Goal: Task Accomplishment & Management: Complete application form

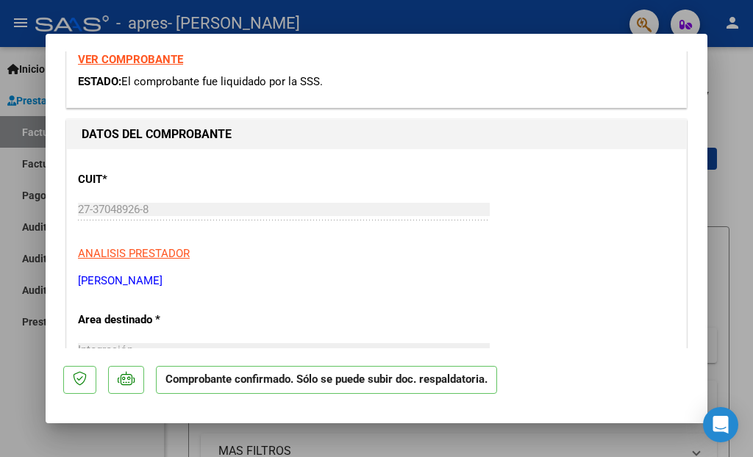
scroll to position [472, 0]
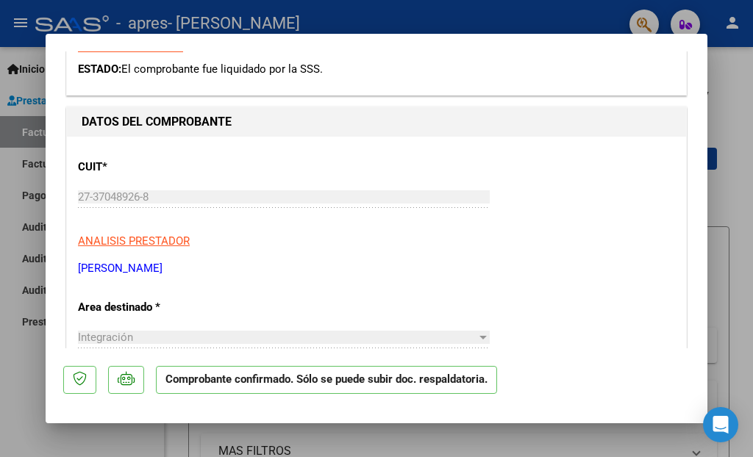
click at [735, 165] on div at bounding box center [376, 228] width 753 height 457
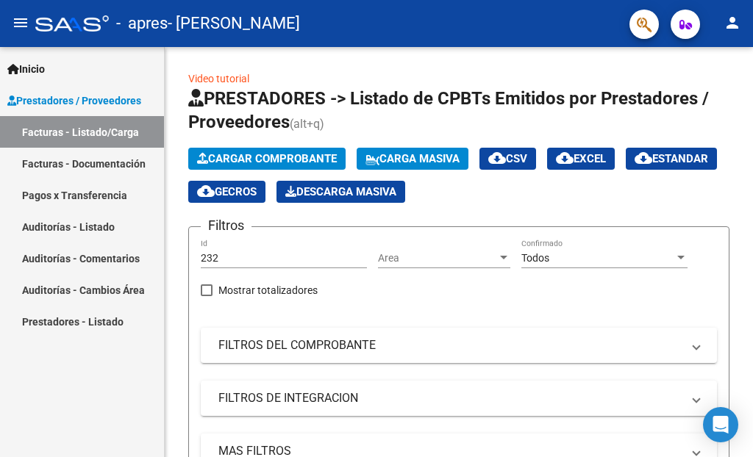
click at [735, 165] on div "Video tutorial PRESTADORES -> Listado de CPBTs Emitidos por Prestadores / Prove…" at bounding box center [459, 380] width 588 height 667
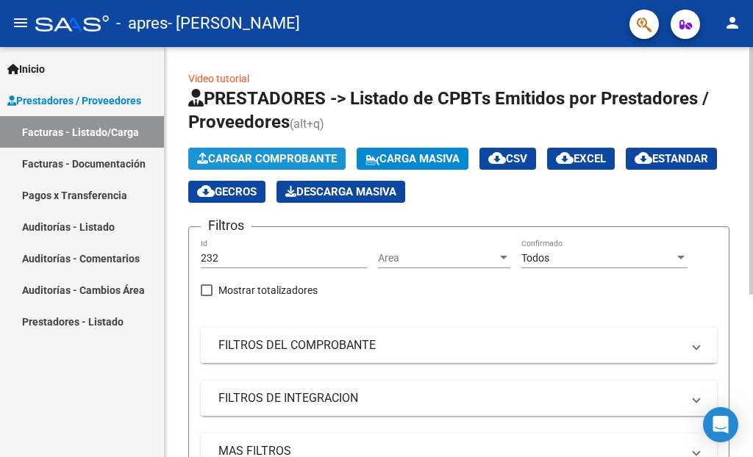
click at [316, 161] on span "Cargar Comprobante" at bounding box center [267, 158] width 140 height 13
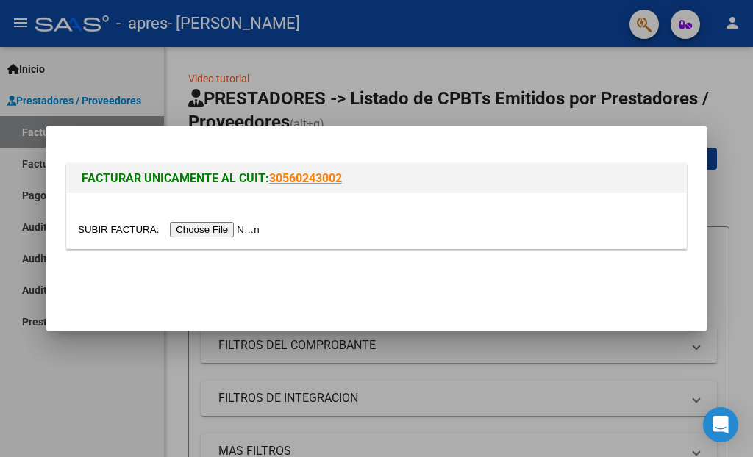
click at [242, 232] on input "file" at bounding box center [171, 229] width 186 height 15
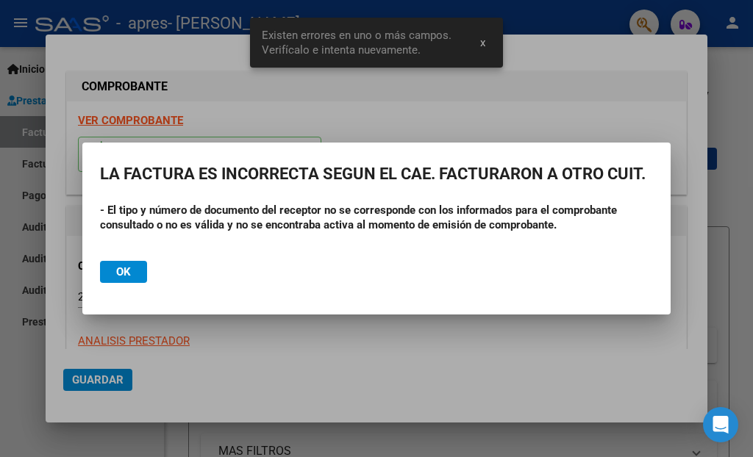
scroll to position [336, 0]
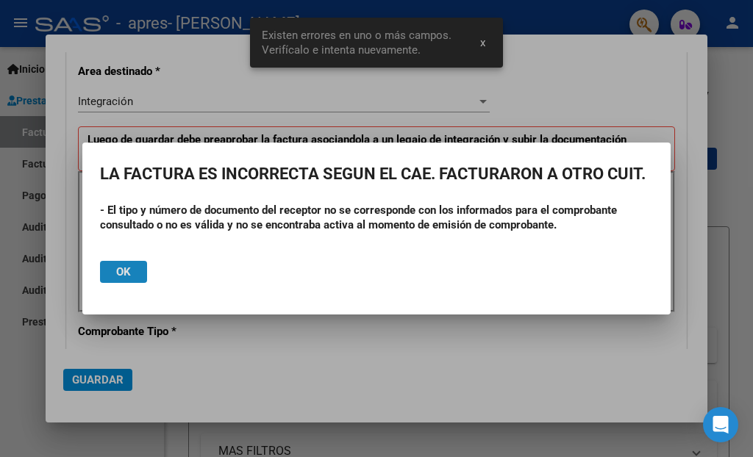
click at [139, 271] on button "Ok" at bounding box center [123, 272] width 47 height 22
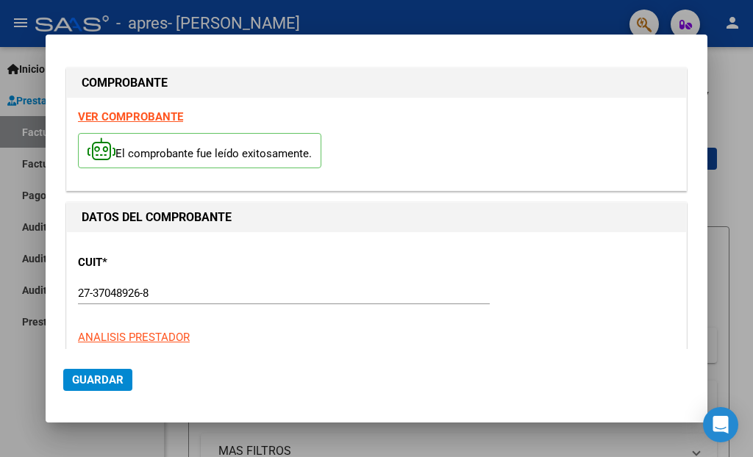
scroll to position [0, 0]
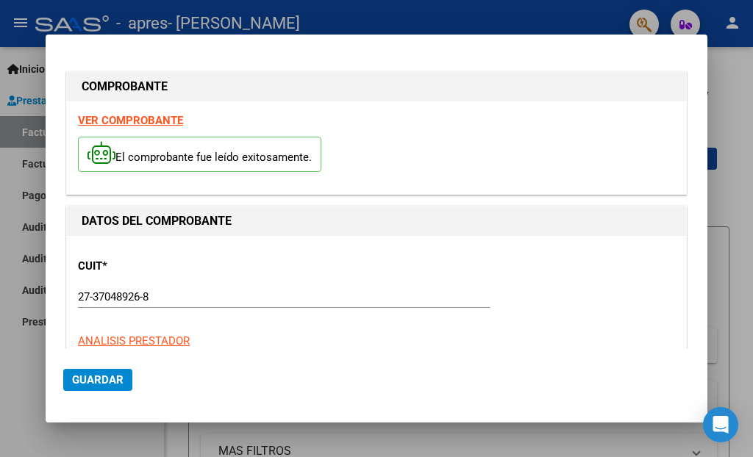
drag, startPoint x: 233, startPoint y: 74, endPoint x: 611, endPoint y: 182, distance: 393.1
click at [611, 182] on div "COMPROBANTE VER COMPROBANTE El comprobante fue leído exitosamente." at bounding box center [376, 133] width 621 height 124
click at [264, 117] on div "VER COMPROBANTE El comprobante fue leído exitosamente." at bounding box center [376, 147] width 619 height 93
click at [172, 121] on strong "VER COMPROBANTE" at bounding box center [130, 120] width 105 height 13
click at [738, 174] on div at bounding box center [376, 228] width 753 height 457
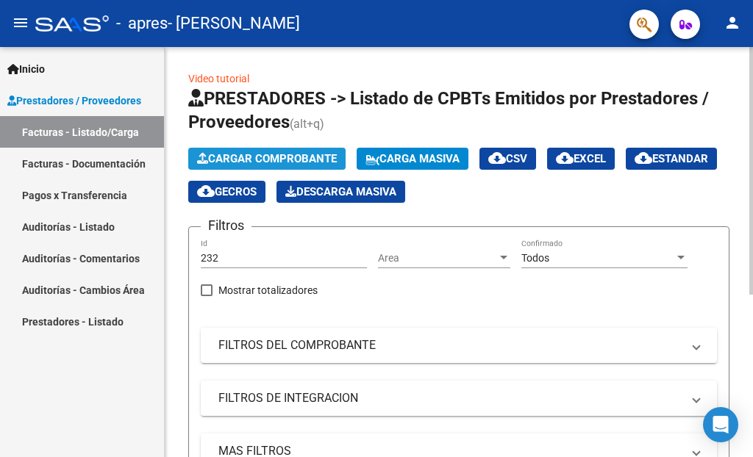
click at [273, 156] on span "Cargar Comprobante" at bounding box center [267, 158] width 140 height 13
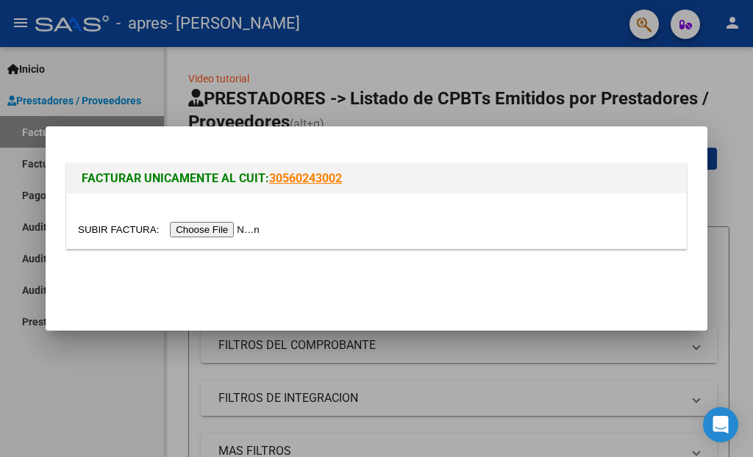
click at [227, 234] on input "file" at bounding box center [171, 229] width 186 height 15
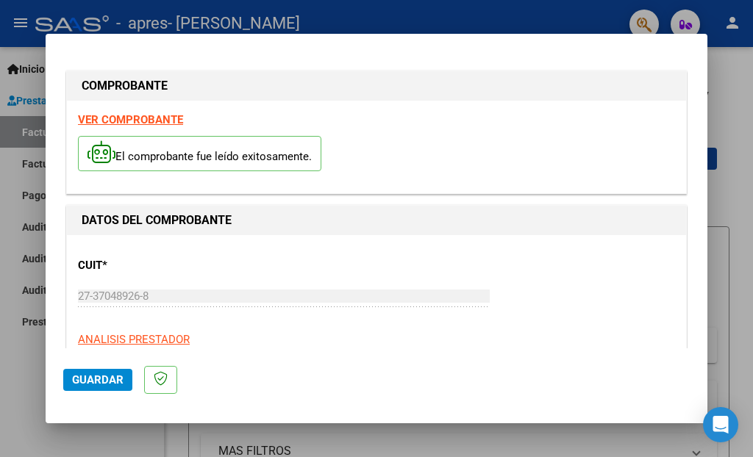
click at [163, 118] on strong "VER COMPROBANTE" at bounding box center [130, 119] width 105 height 13
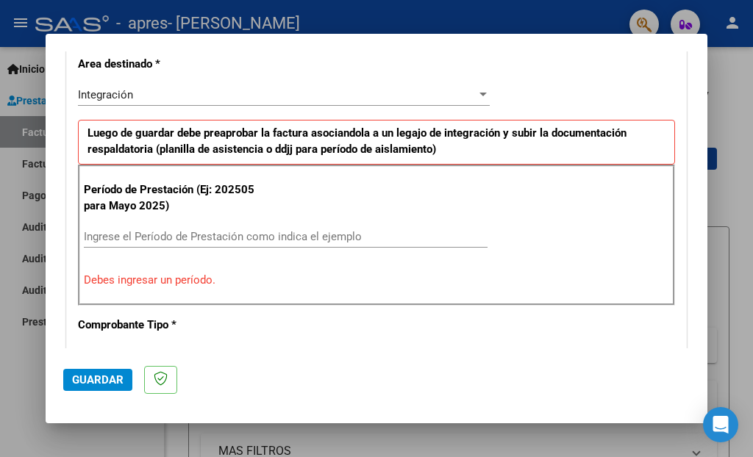
scroll to position [346, 0]
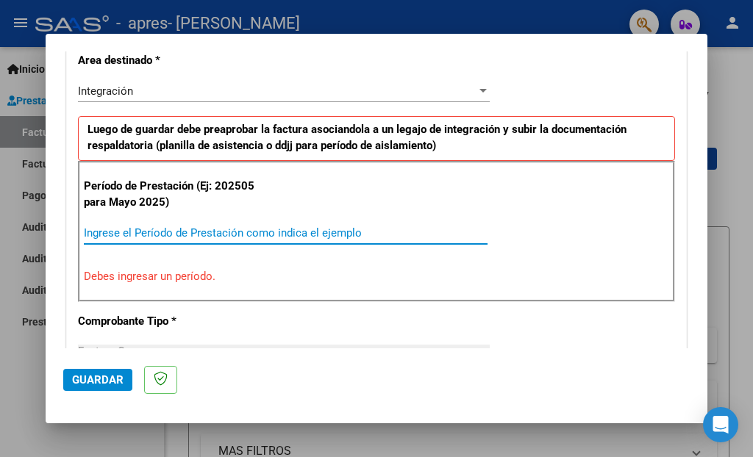
click at [234, 235] on input "Ingrese el Período de Prestación como indica el ejemplo" at bounding box center [286, 232] width 404 height 13
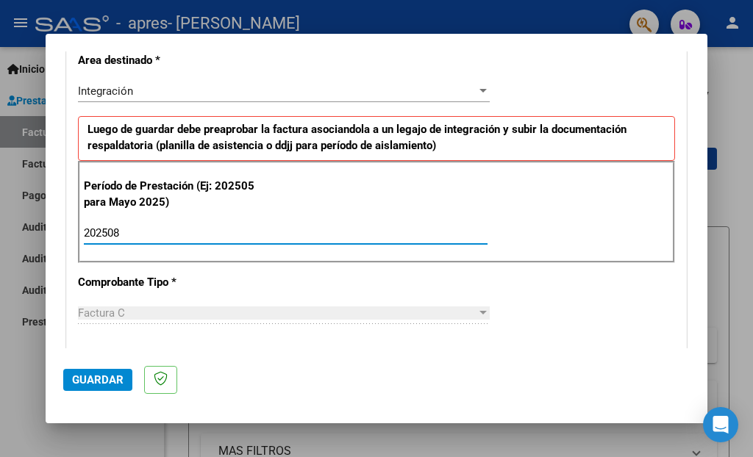
type input "202508"
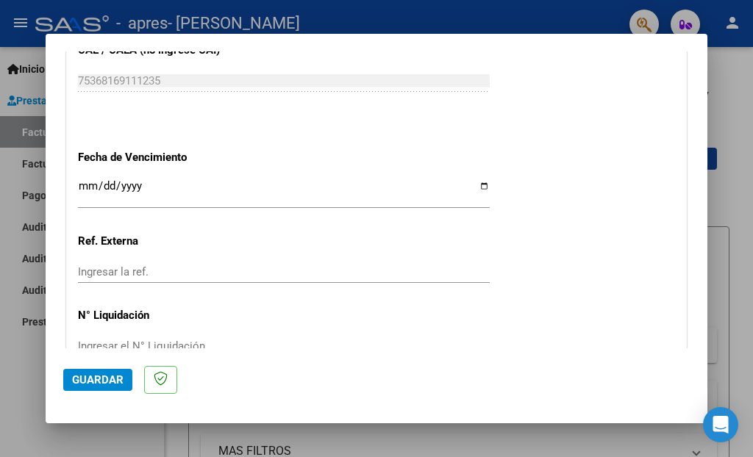
scroll to position [970, 0]
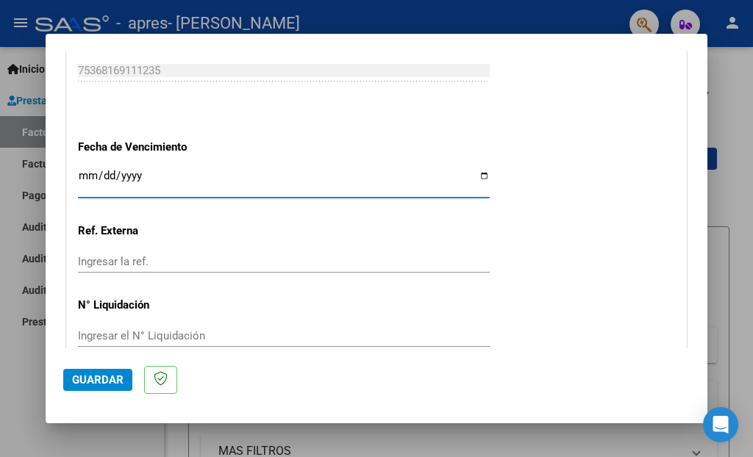
click at [473, 171] on input "Ingresar la fecha" at bounding box center [284, 182] width 412 height 24
type input "[DATE]"
click at [100, 385] on span "Guardar" at bounding box center [97, 380] width 51 height 13
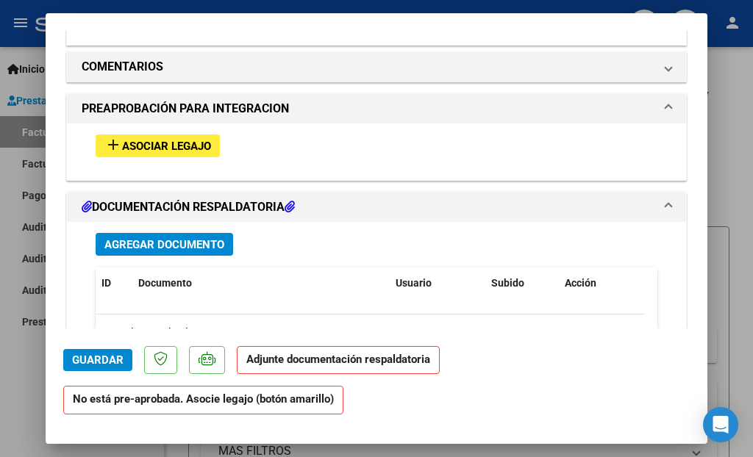
scroll to position [1265, 0]
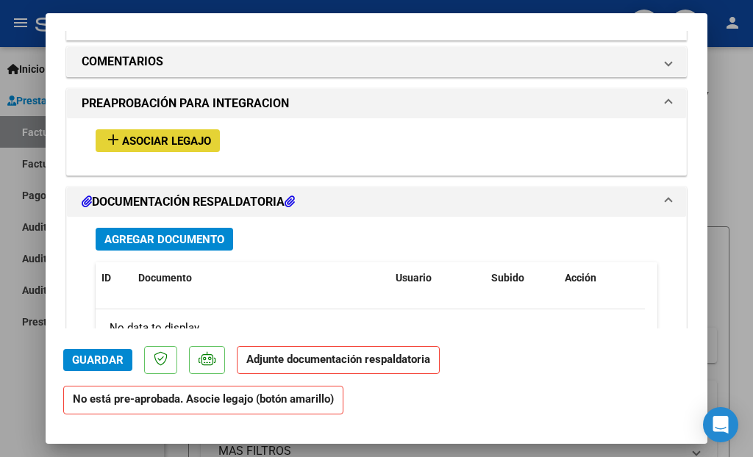
click at [111, 131] on mat-icon "add" at bounding box center [113, 140] width 18 height 18
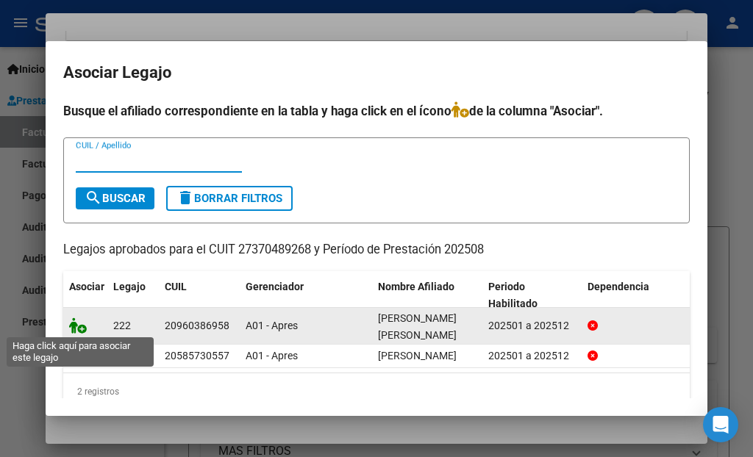
click at [80, 332] on icon at bounding box center [78, 326] width 18 height 16
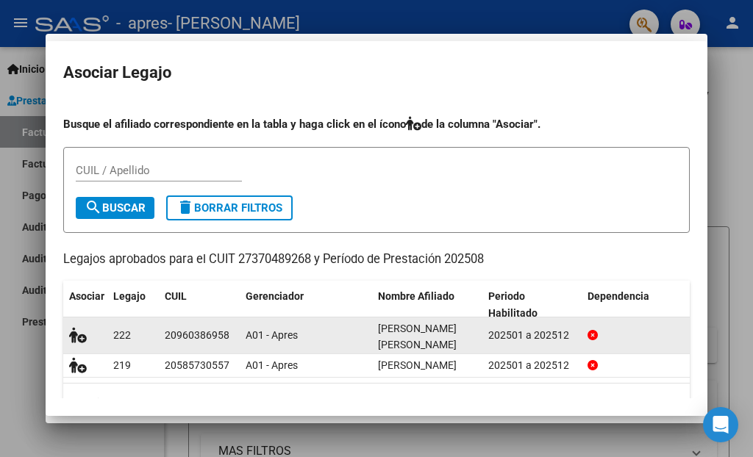
scroll to position [1304, 0]
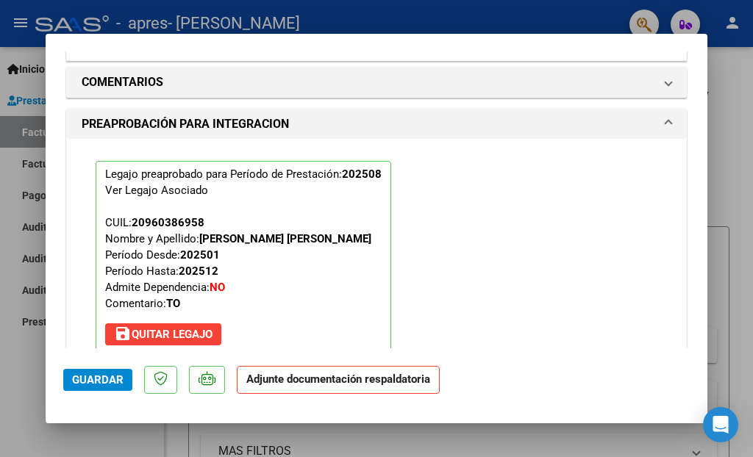
click at [303, 382] on strong "Adjunte documentación respaldatoria" at bounding box center [338, 379] width 184 height 13
click at [288, 382] on strong "Adjunte documentación respaldatoria" at bounding box center [338, 379] width 184 height 13
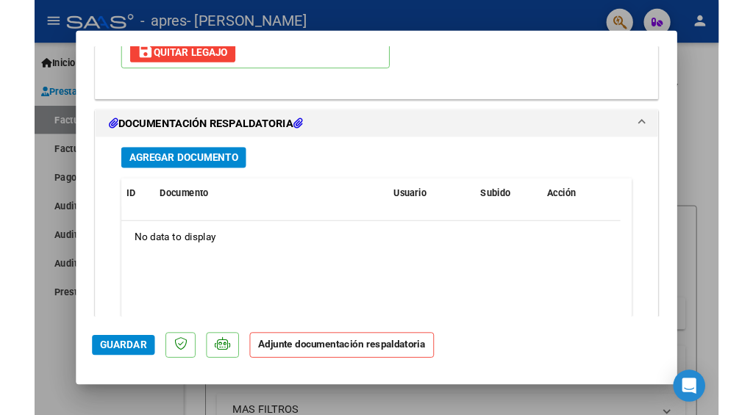
scroll to position [1608, 0]
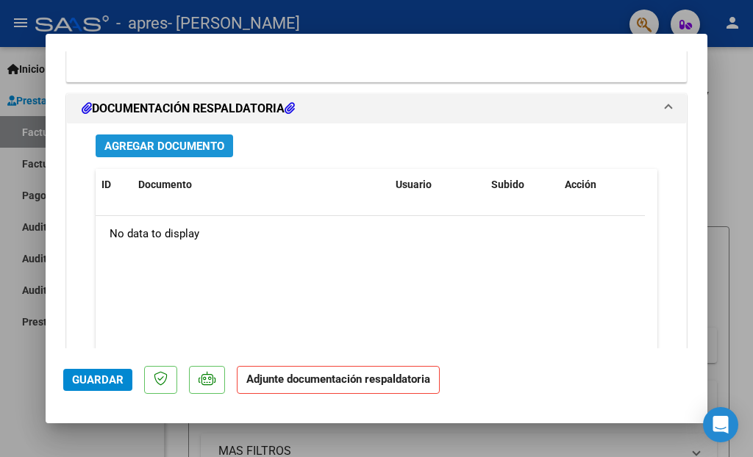
click at [179, 140] on span "Agregar Documento" at bounding box center [164, 146] width 120 height 13
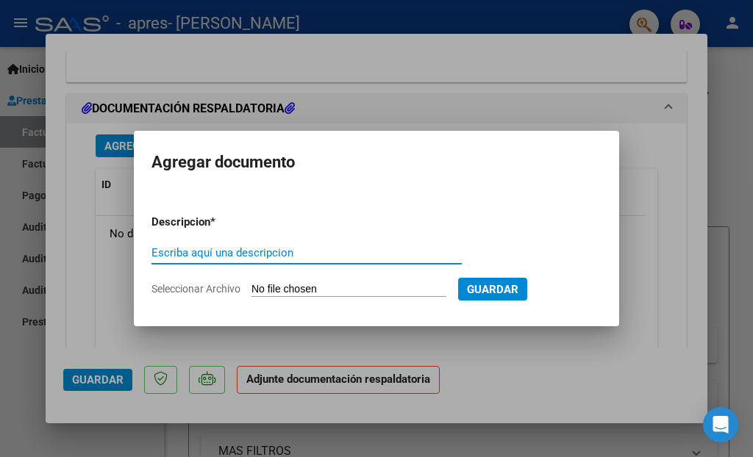
click at [226, 251] on input "Escriba aquí una descripcion" at bounding box center [306, 252] width 310 height 13
type input "planilla de asistencia"
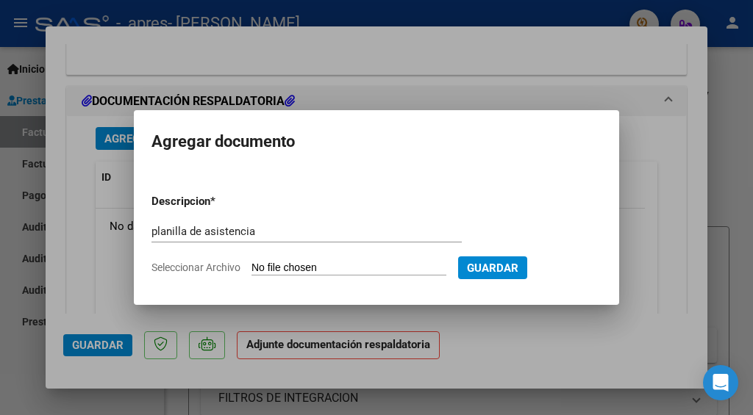
click at [324, 269] on input "Seleccionar Archivo" at bounding box center [348, 269] width 195 height 14
type input "C:\fakepath\asistencia [PERSON_NAME].pdf"
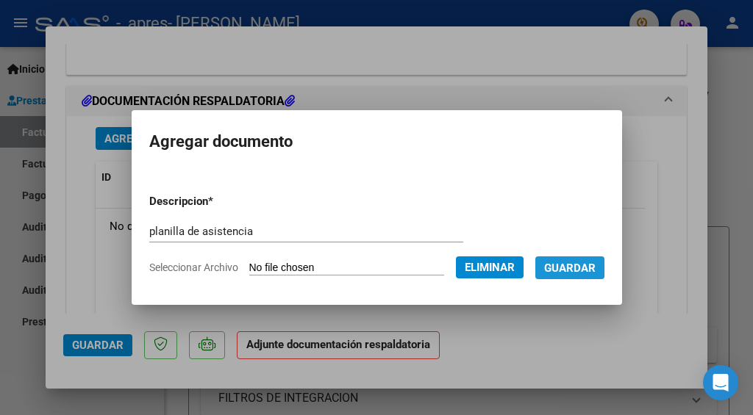
click at [582, 269] on span "Guardar" at bounding box center [569, 268] width 51 height 13
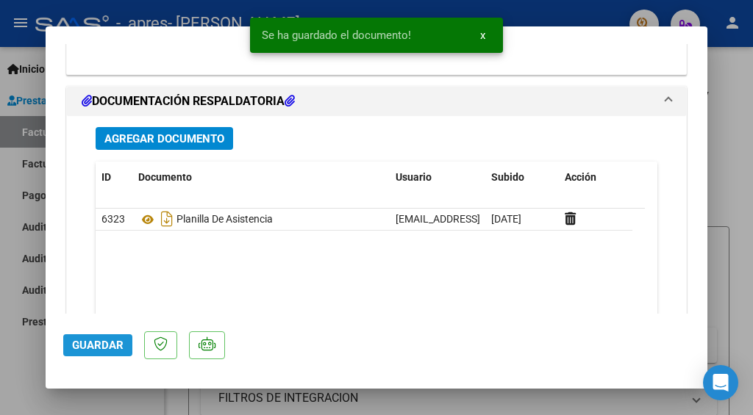
click at [105, 346] on span "Guardar" at bounding box center [97, 345] width 51 height 13
click at [724, 126] on div at bounding box center [376, 207] width 753 height 415
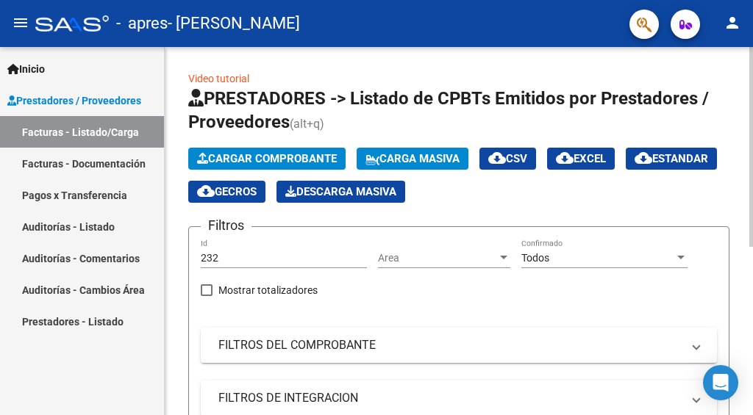
click at [291, 160] on span "Cargar Comprobante" at bounding box center [267, 158] width 140 height 13
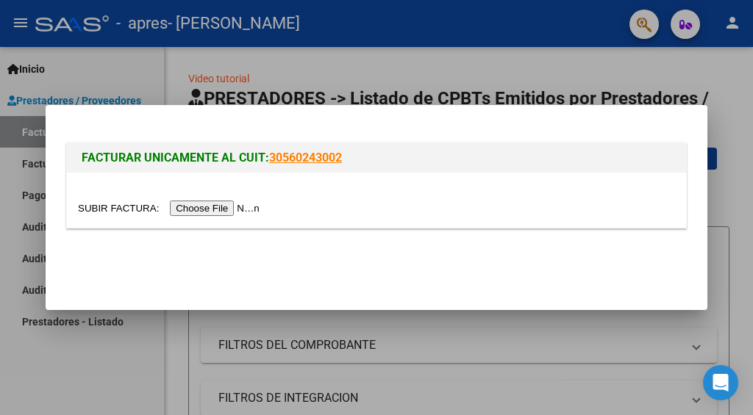
click at [249, 210] on input "file" at bounding box center [171, 208] width 186 height 15
click at [225, 212] on input "file" at bounding box center [171, 208] width 186 height 15
click at [248, 212] on input "file" at bounding box center [171, 208] width 186 height 15
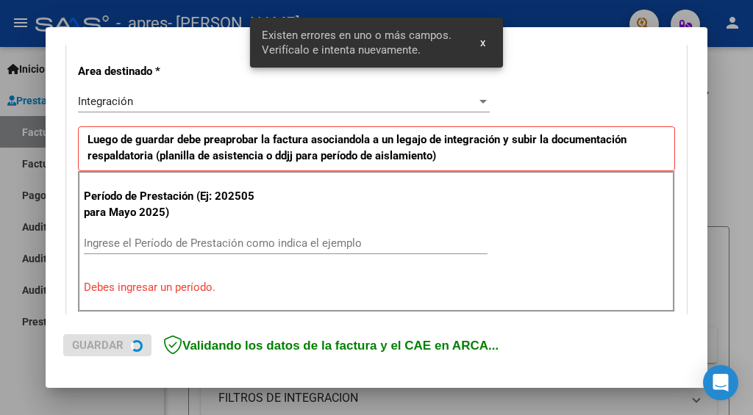
scroll to position [377, 0]
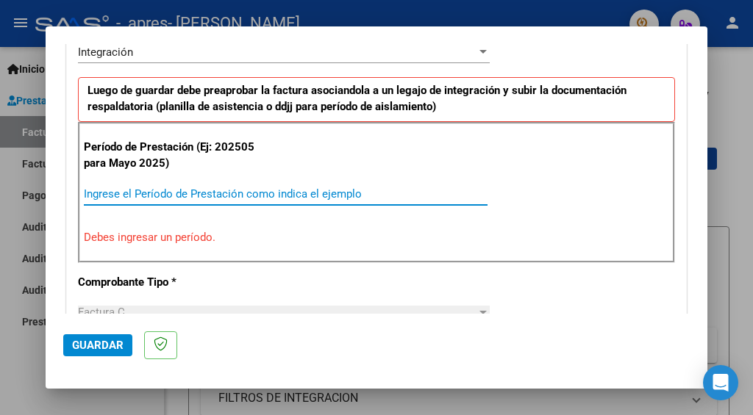
click at [296, 189] on input "Ingrese el Período de Prestación como indica el ejemplo" at bounding box center [286, 194] width 404 height 13
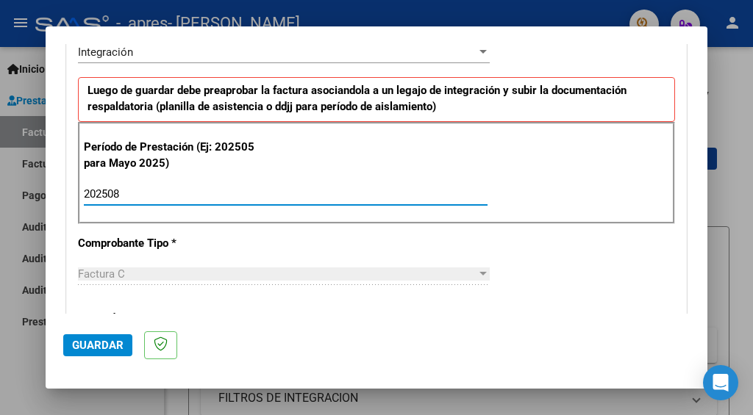
type input "202508"
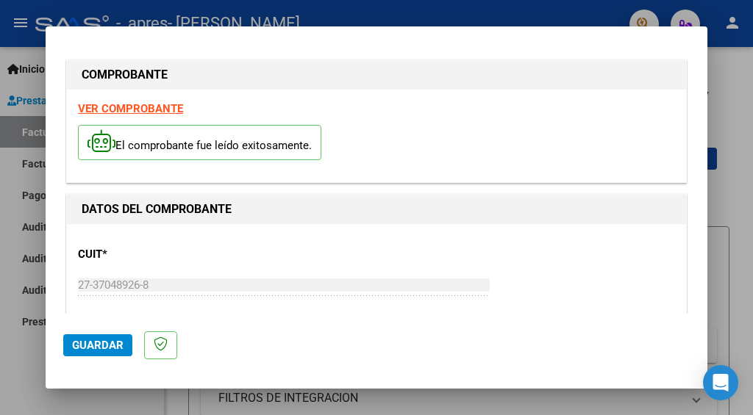
scroll to position [0, 0]
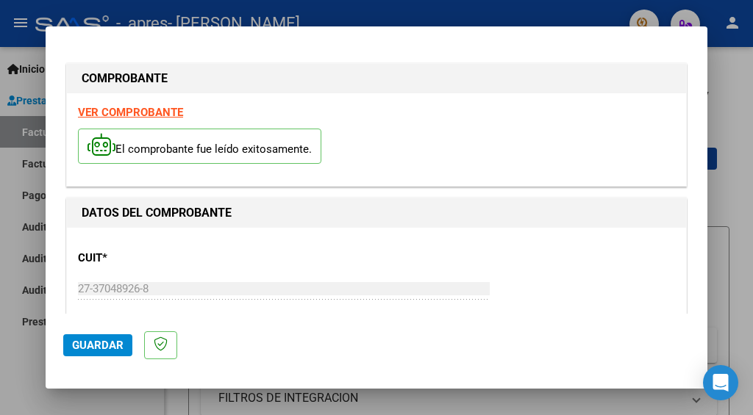
click at [140, 113] on strong "VER COMPROBANTE" at bounding box center [130, 112] width 105 height 13
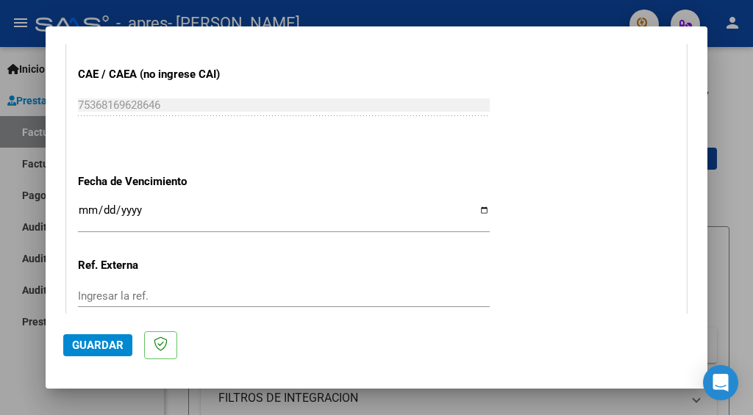
scroll to position [1031, 0]
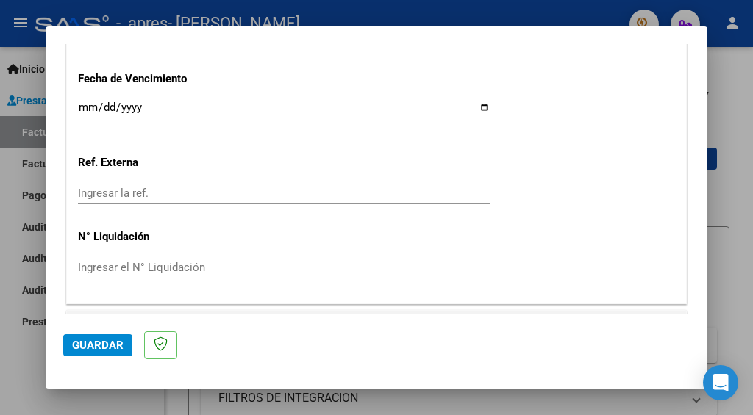
click at [478, 104] on input "Ingresar la fecha" at bounding box center [284, 113] width 412 height 24
type input "[DATE]"
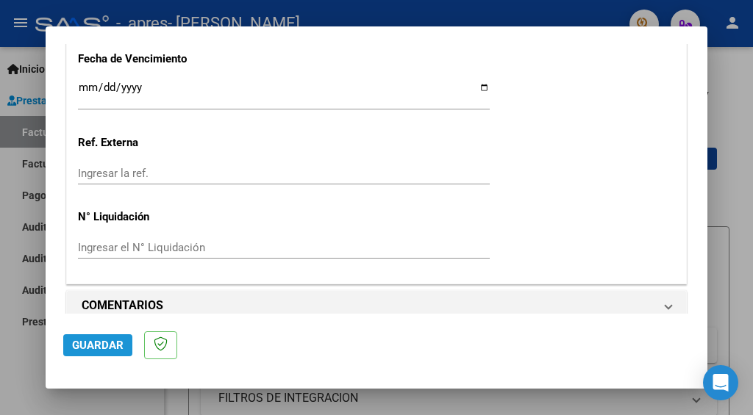
click at [113, 344] on span "Guardar" at bounding box center [97, 345] width 51 height 13
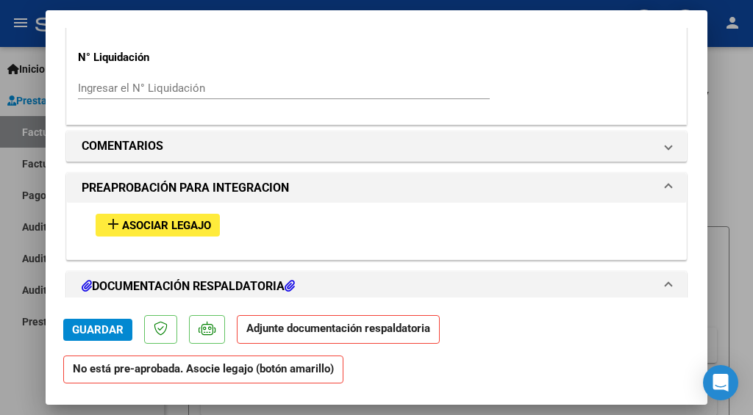
scroll to position [1261, 0]
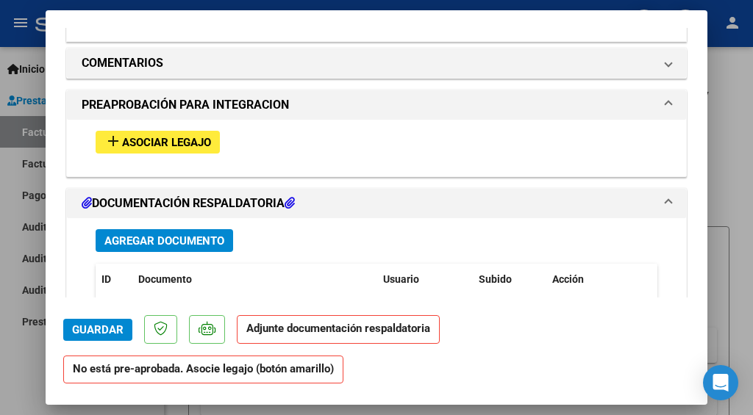
click at [115, 132] on mat-icon "add" at bounding box center [113, 141] width 18 height 18
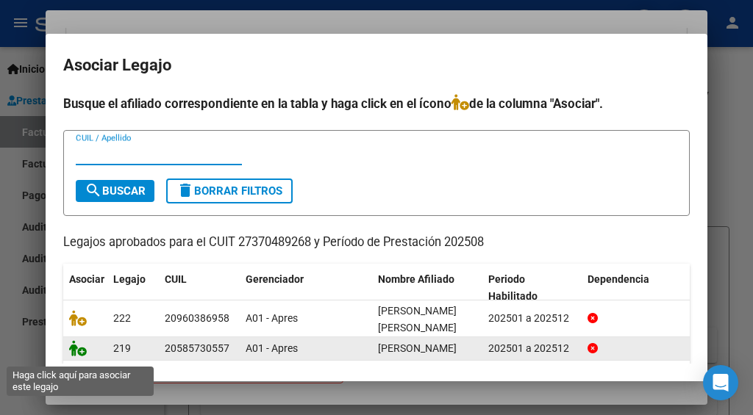
click at [81, 357] on icon at bounding box center [78, 348] width 18 height 16
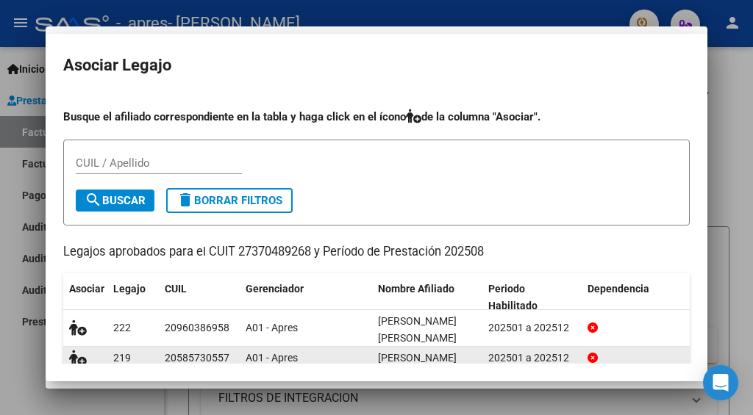
scroll to position [1299, 0]
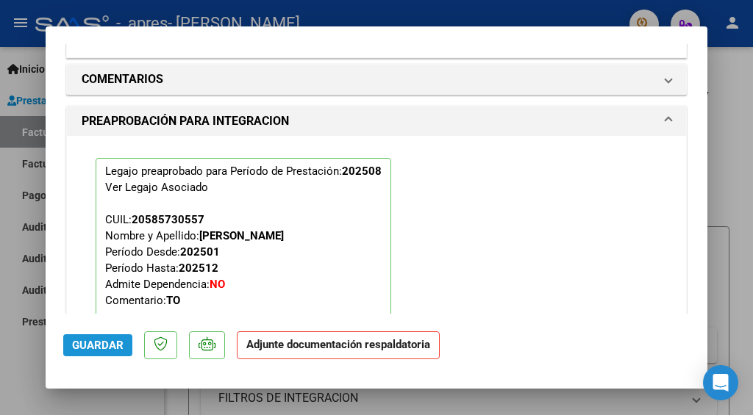
click at [117, 350] on span "Guardar" at bounding box center [97, 345] width 51 height 13
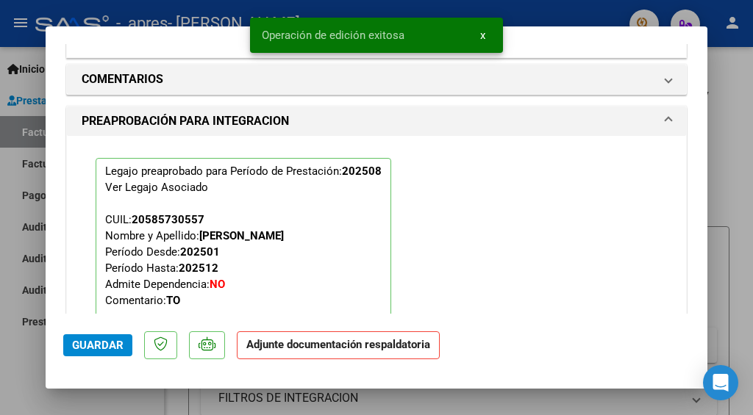
click at [732, 157] on div at bounding box center [376, 207] width 753 height 415
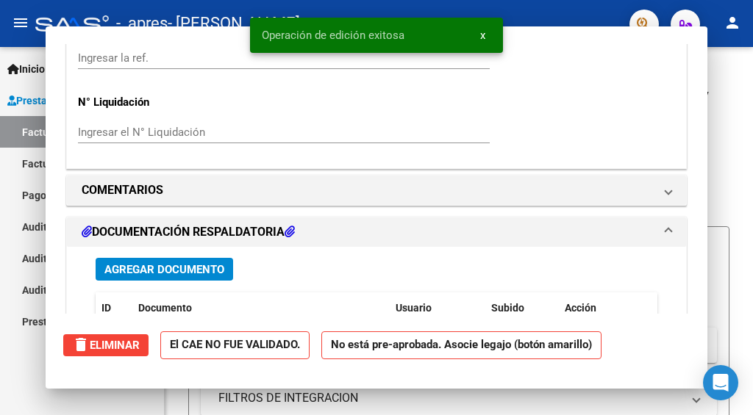
scroll to position [0, 0]
